Goal: Task Accomplishment & Management: Manage account settings

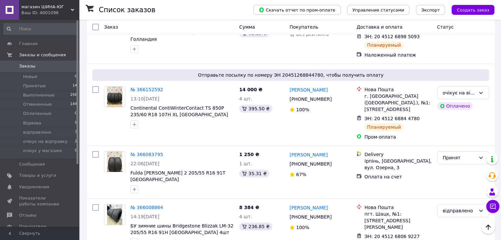
scroll to position [165, 0]
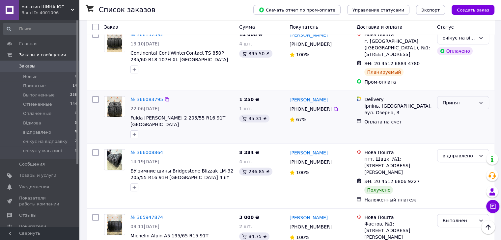
click at [484, 96] on div "Принят" at bounding box center [463, 102] width 52 height 13
click at [337, 93] on div "Дима Калинич +380 68 068 18 25 67%" at bounding box center [320, 116] width 67 height 47
click at [177, 115] on span "Fulda [PERSON_NAME] 2 205/55 R16 91T [GEOGRAPHIC_DATA]" at bounding box center [177, 121] width 95 height 12
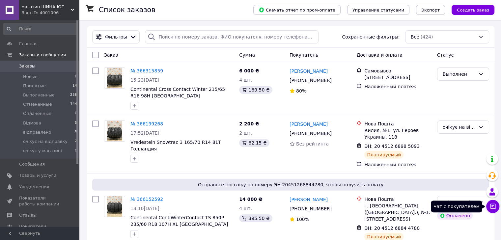
click at [495, 207] on icon at bounding box center [492, 206] width 7 height 7
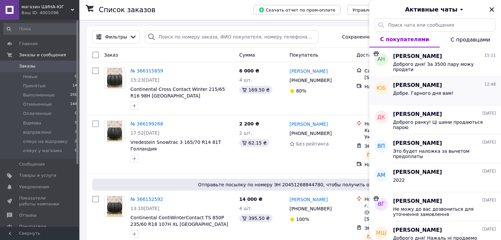
click at [384, 89] on span "ЮБ" at bounding box center [380, 89] width 9 height 8
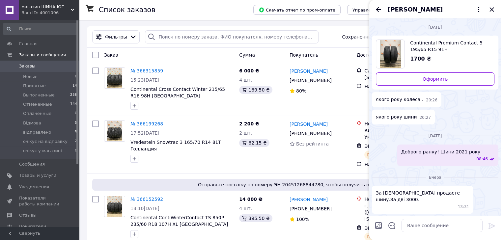
scroll to position [107, 0]
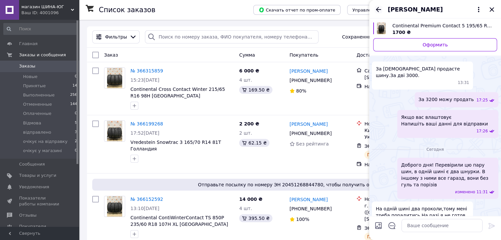
click at [375, 13] on icon "Назад" at bounding box center [378, 10] width 8 height 8
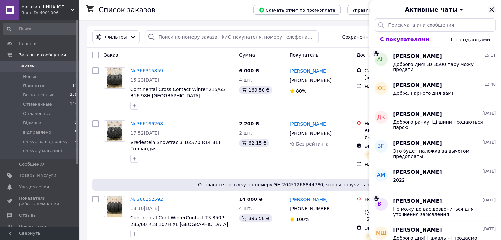
click at [492, 9] on icon "Закрыть" at bounding box center [491, 9] width 4 height 4
